Goal: Task Accomplishment & Management: Manage account settings

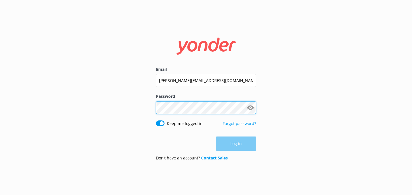
click at [236, 143] on button "Log in" at bounding box center [236, 143] width 40 height 14
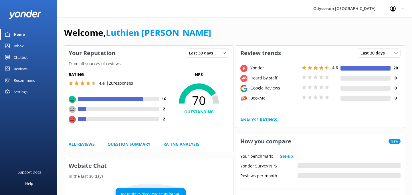
click at [27, 68] on div "Reviews" at bounding box center [21, 68] width 14 height 11
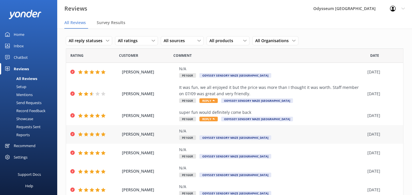
scroll to position [18, 0]
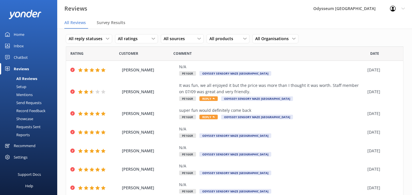
click at [246, 17] on div "Reviews [GEOGRAPHIC_DATA] [GEOGRAPHIC_DATA] Profile Settings Logout" at bounding box center [206, 8] width 412 height 17
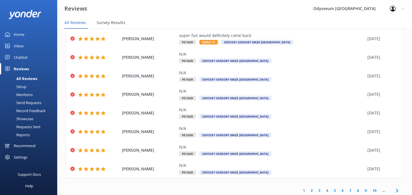
scroll to position [92, 0]
click at [397, 188] on icon at bounding box center [397, 190] width 7 height 7
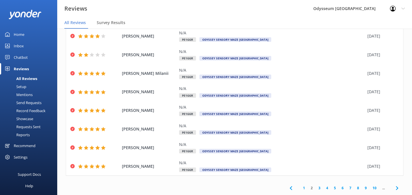
scroll to position [7, 0]
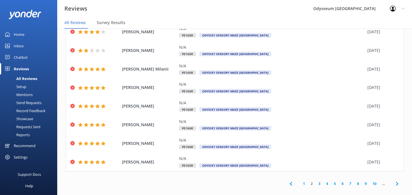
click at [292, 183] on use at bounding box center [291, 184] width 2 height 4
